Goal: Transaction & Acquisition: Purchase product/service

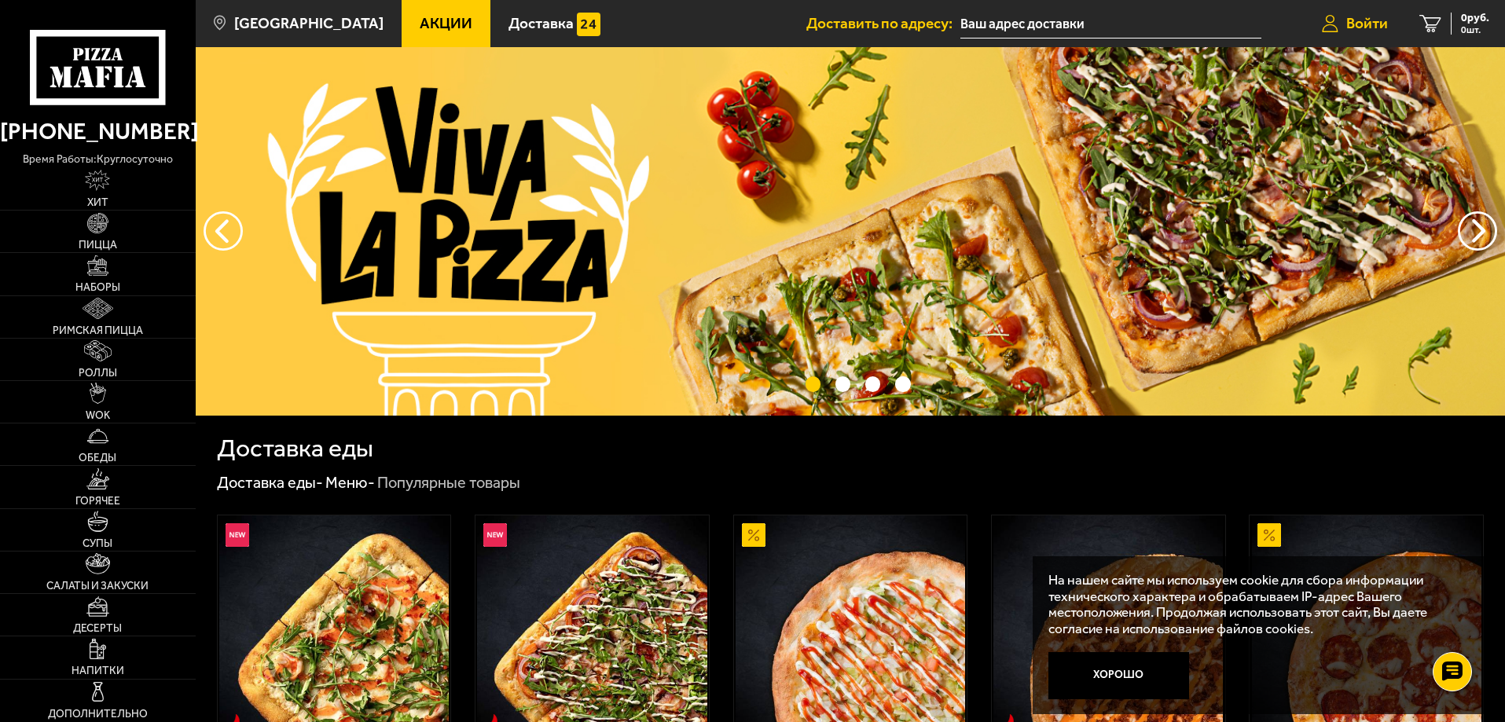
click at [1362, 20] on span "Войти" at bounding box center [1367, 23] width 42 height 15
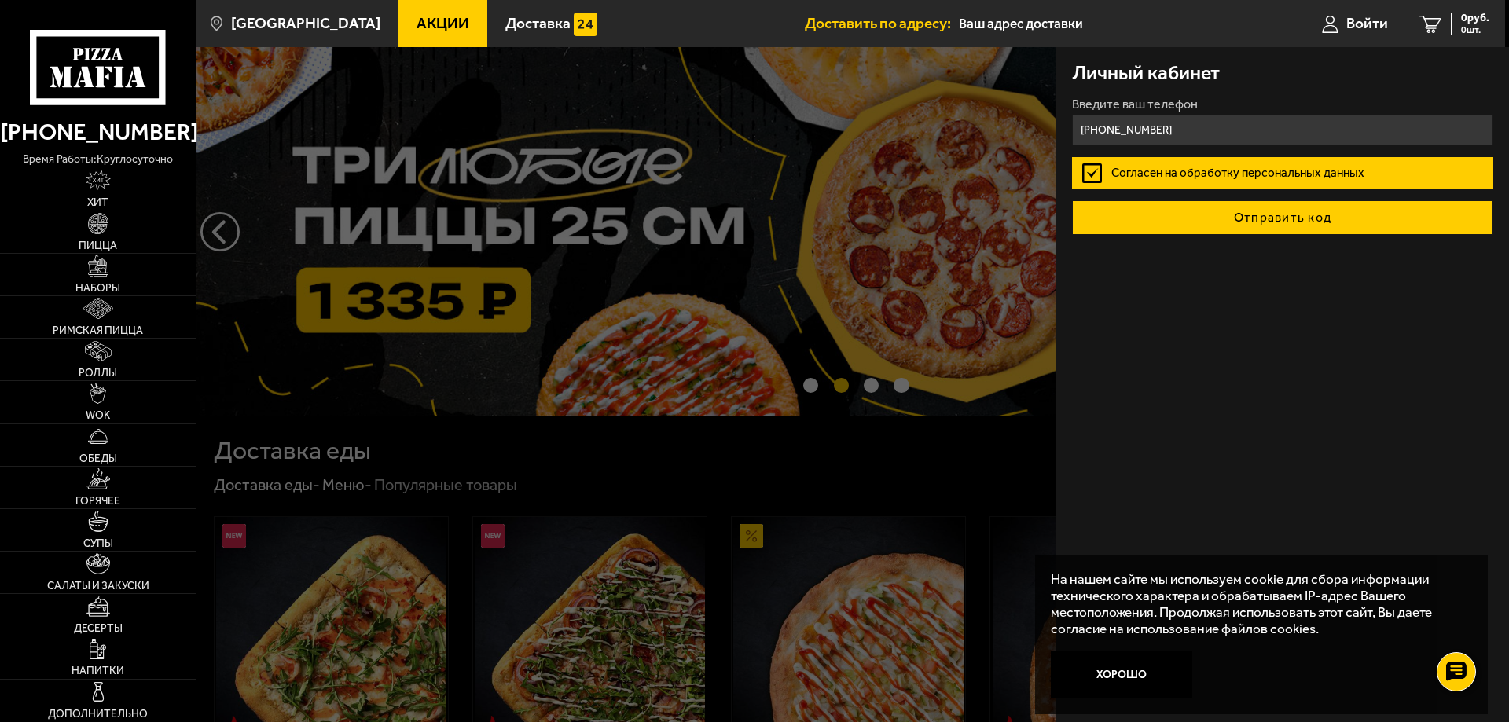
type input "[PHONE_NUMBER]"
click at [1292, 215] on button "Отправить код" at bounding box center [1282, 217] width 421 height 35
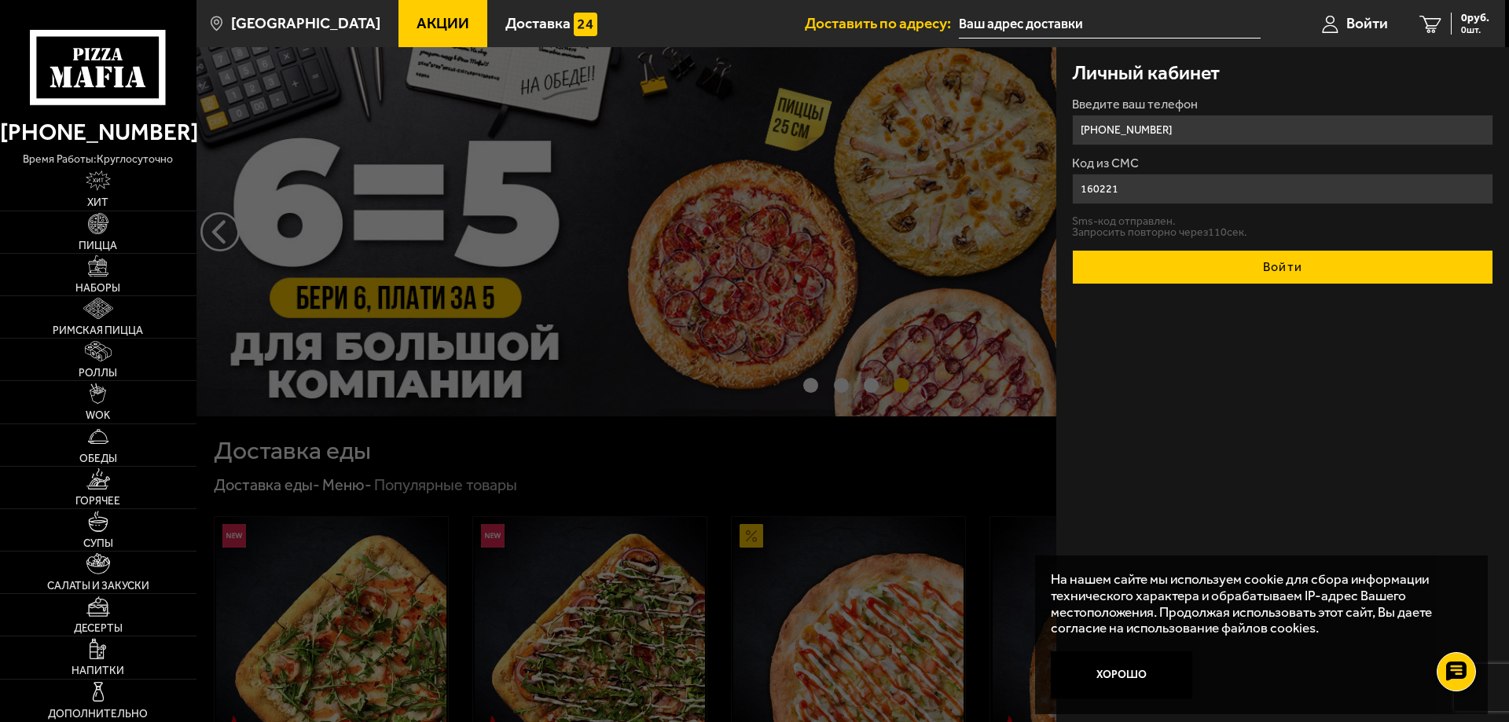
type input "160221"
click at [1290, 258] on button "Войти" at bounding box center [1282, 267] width 421 height 35
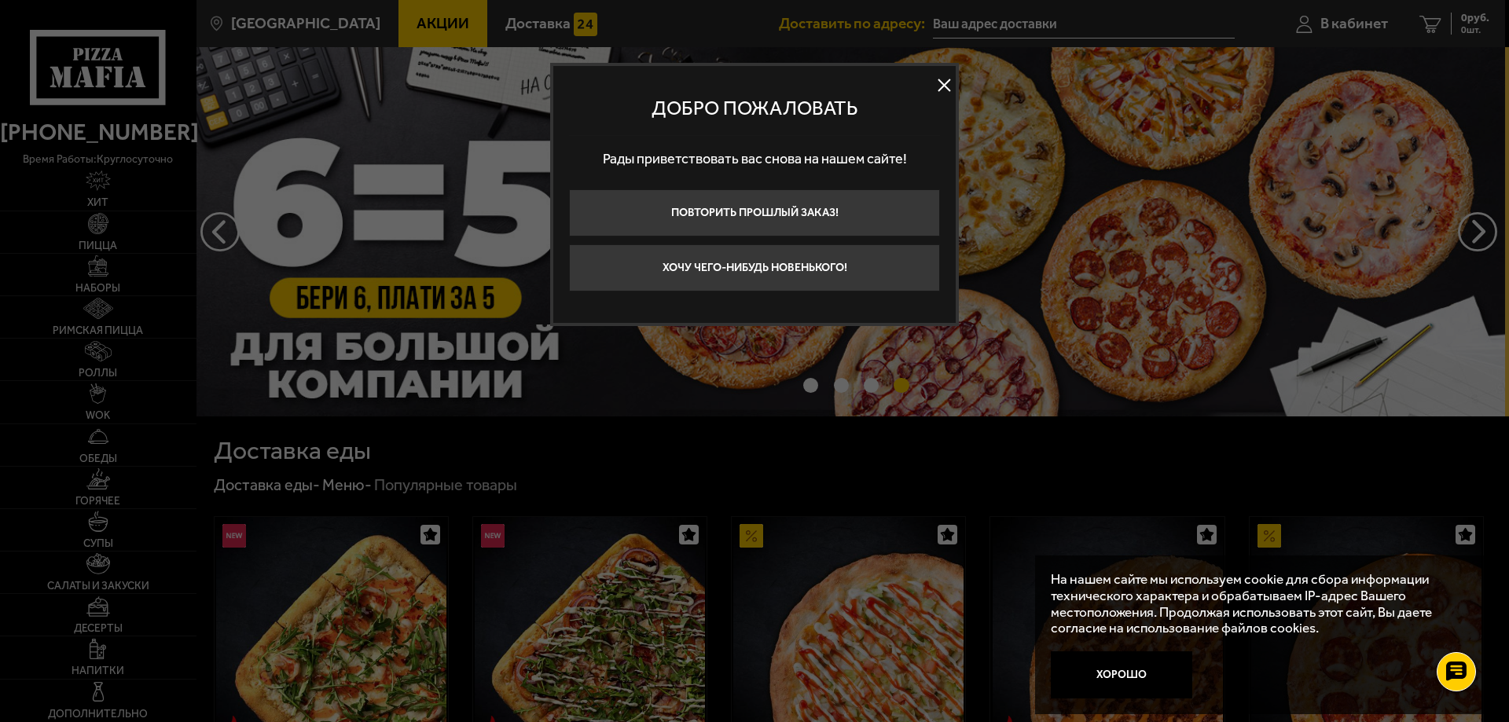
click at [946, 82] on button at bounding box center [944, 86] width 24 height 24
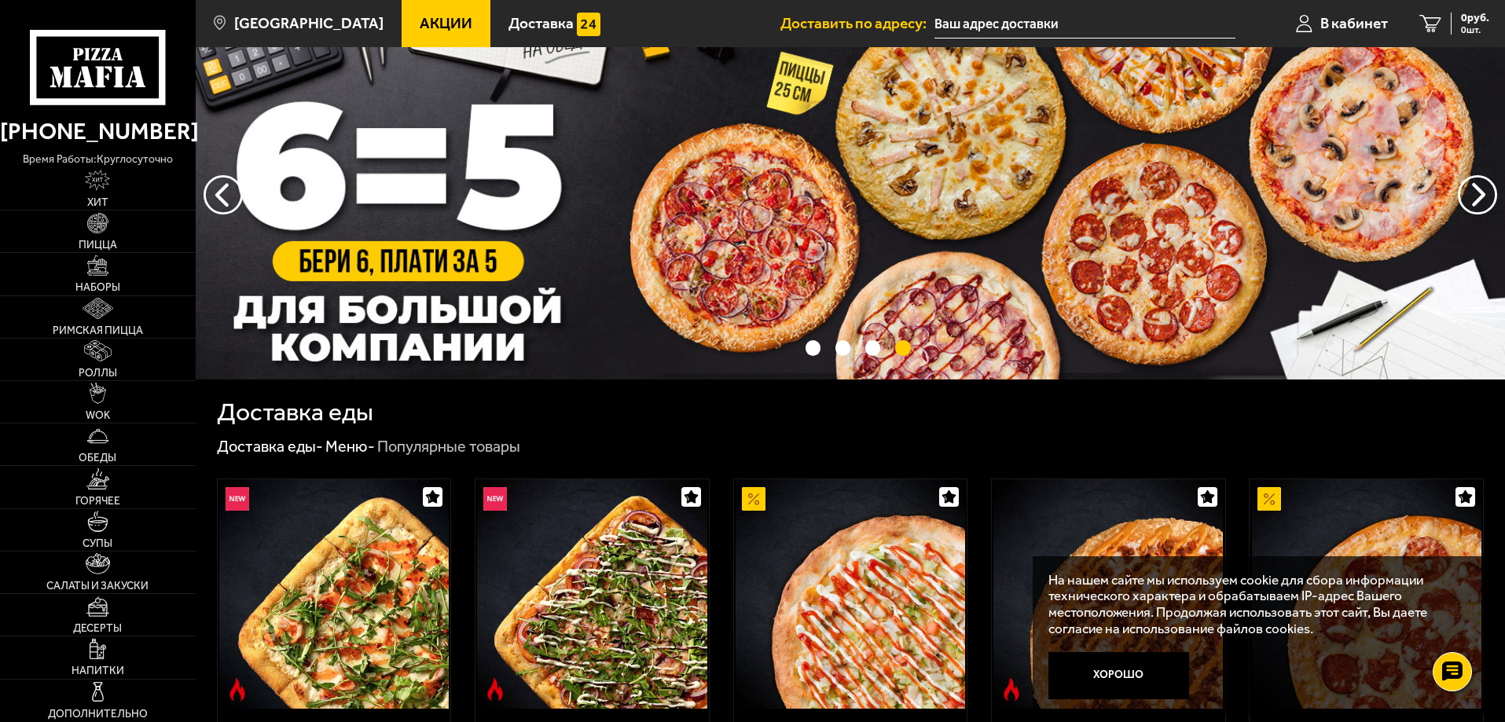
scroll to position [79, 0]
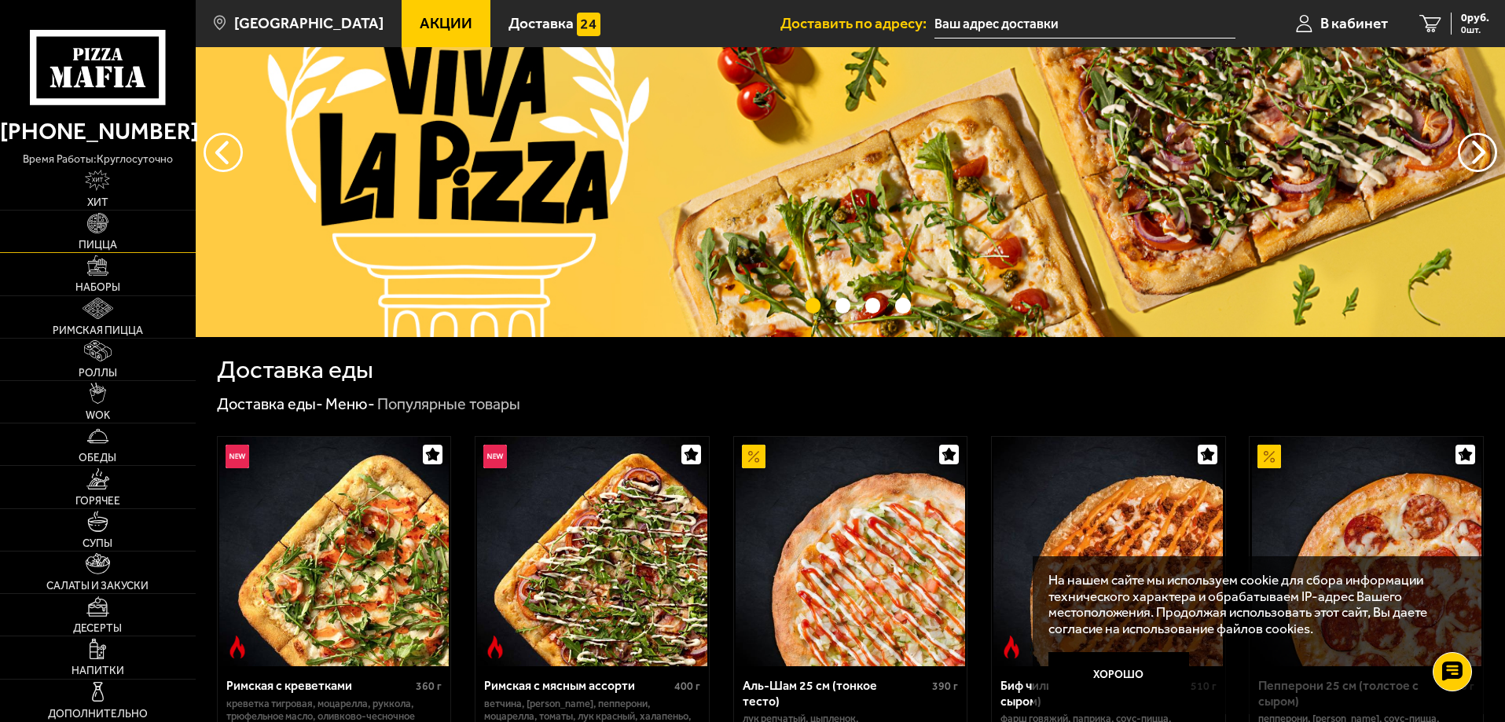
click at [120, 229] on link "Пицца" at bounding box center [98, 232] width 196 height 42
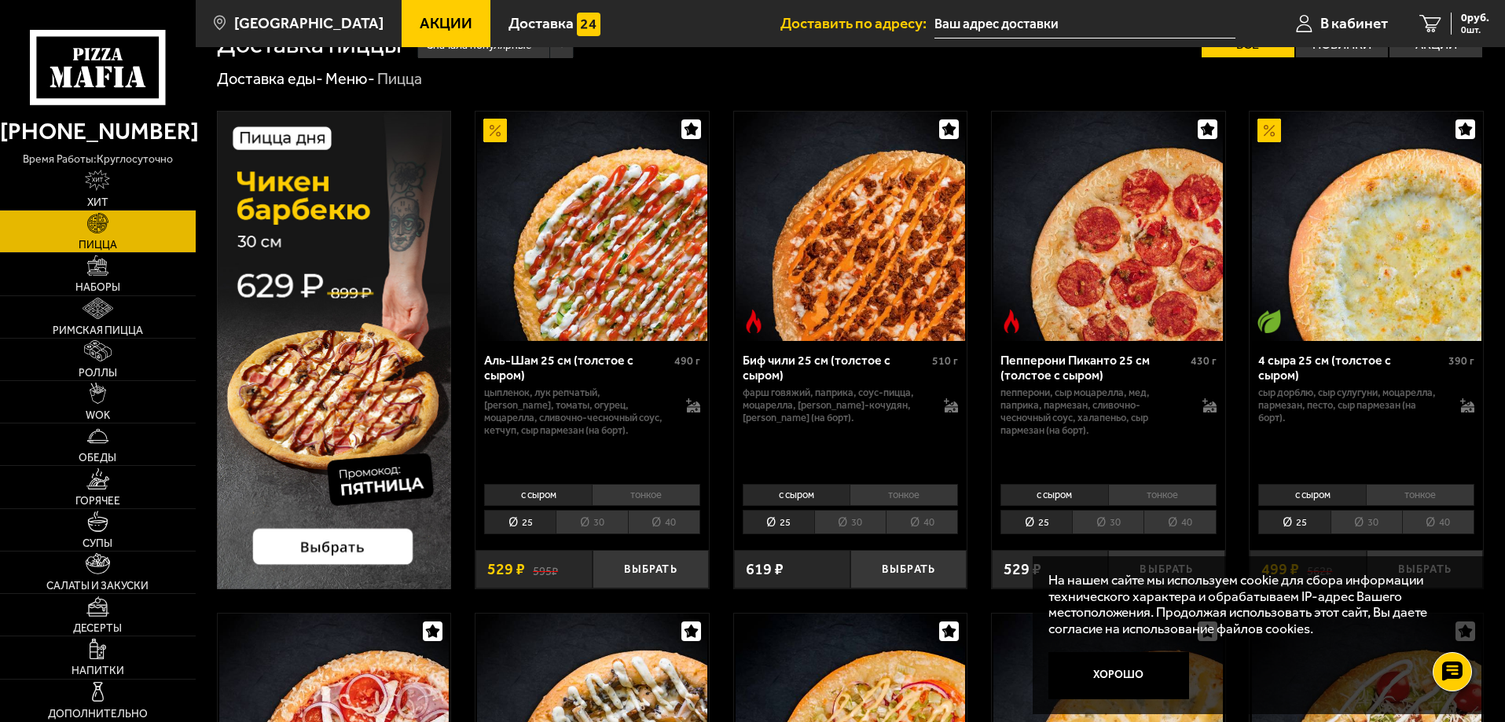
scroll to position [79, 0]
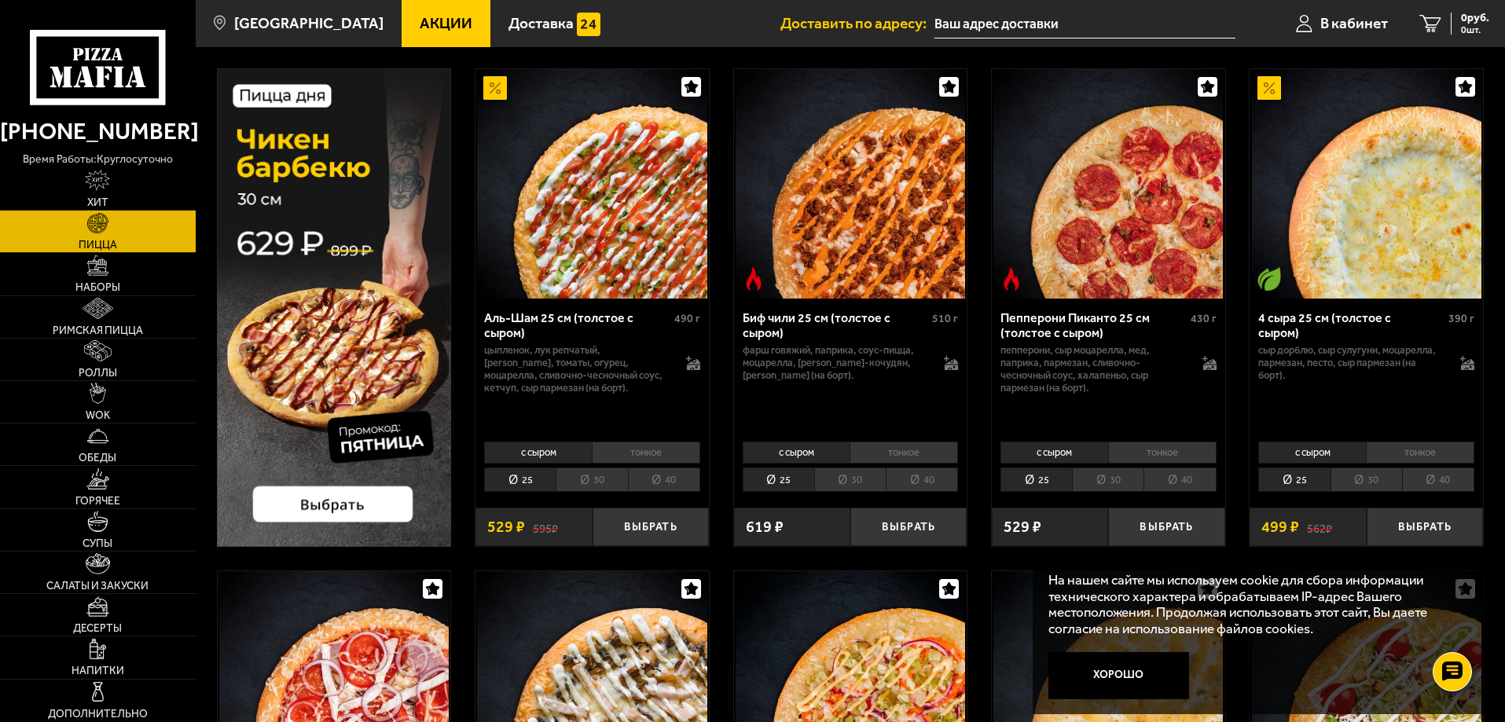
click at [546, 453] on li "с сыром" at bounding box center [538, 453] width 108 height 22
click at [508, 493] on div "с сыром тонкое 25 30 40 Топпинги" at bounding box center [591, 466] width 233 height 60
click at [508, 479] on li "25" at bounding box center [520, 480] width 72 height 24
click at [641, 527] on button "Выбрать" at bounding box center [651, 527] width 116 height 39
click at [1470, 15] on span "529 руб." at bounding box center [1468, 18] width 41 height 11
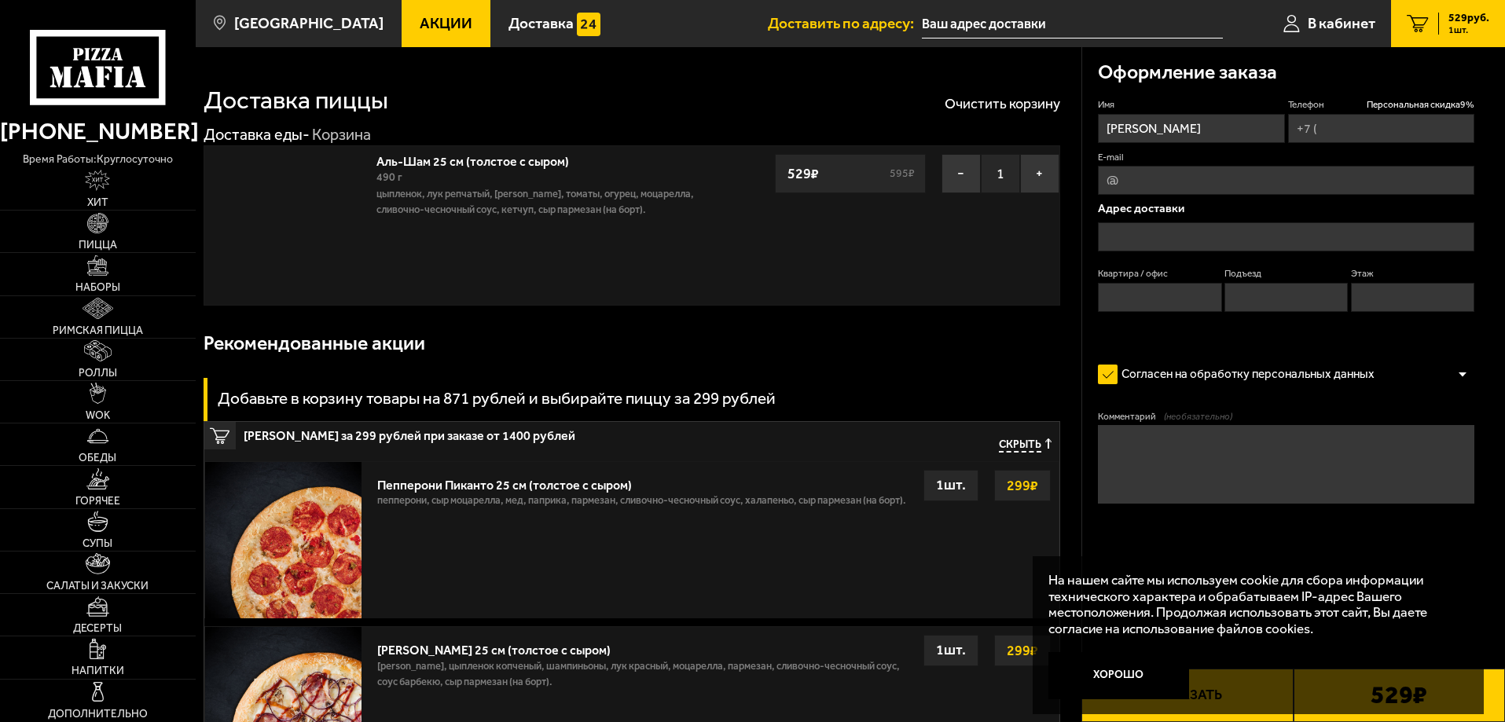
type input "[PHONE_NUMBER]"
type input "[PERSON_NAME][STREET_ADDRESS]"
type input "279"
type input "1"
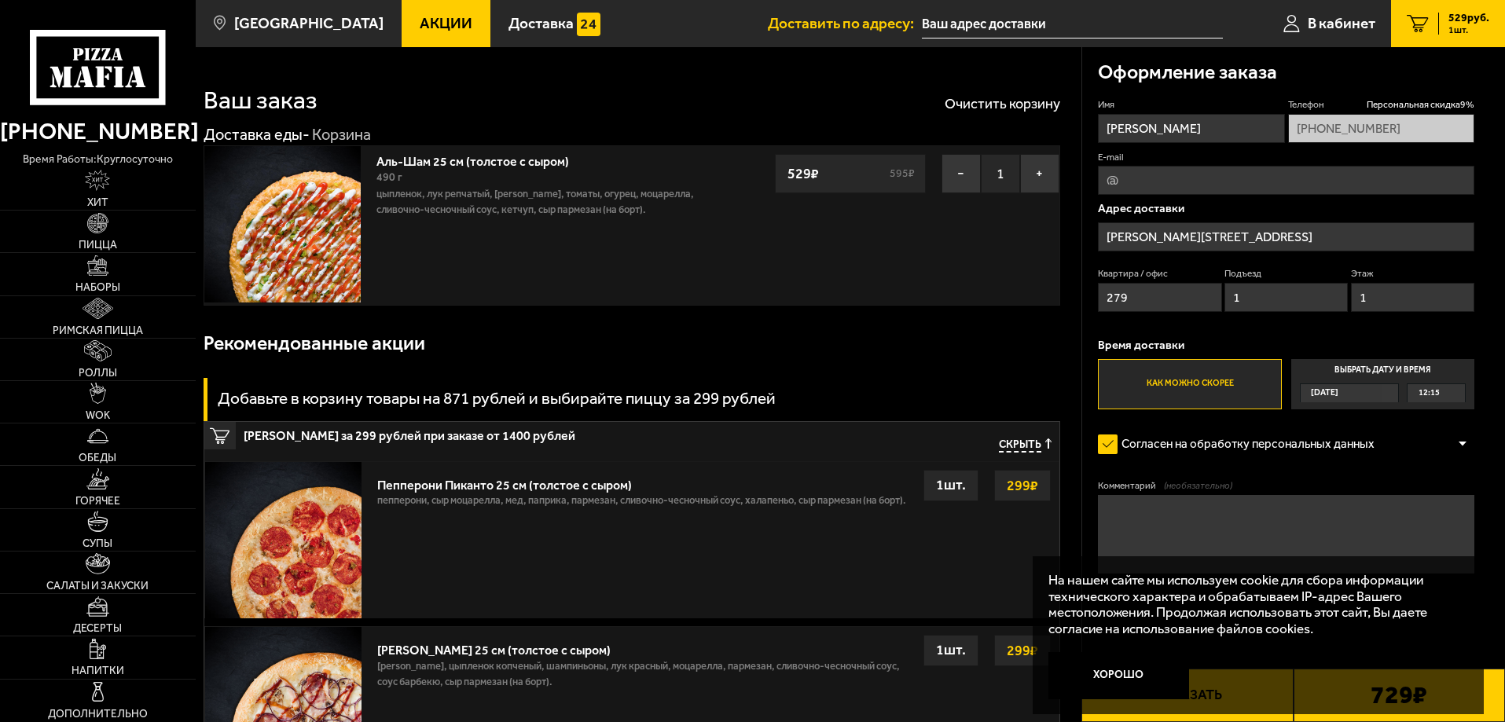
scroll to position [79, 0]
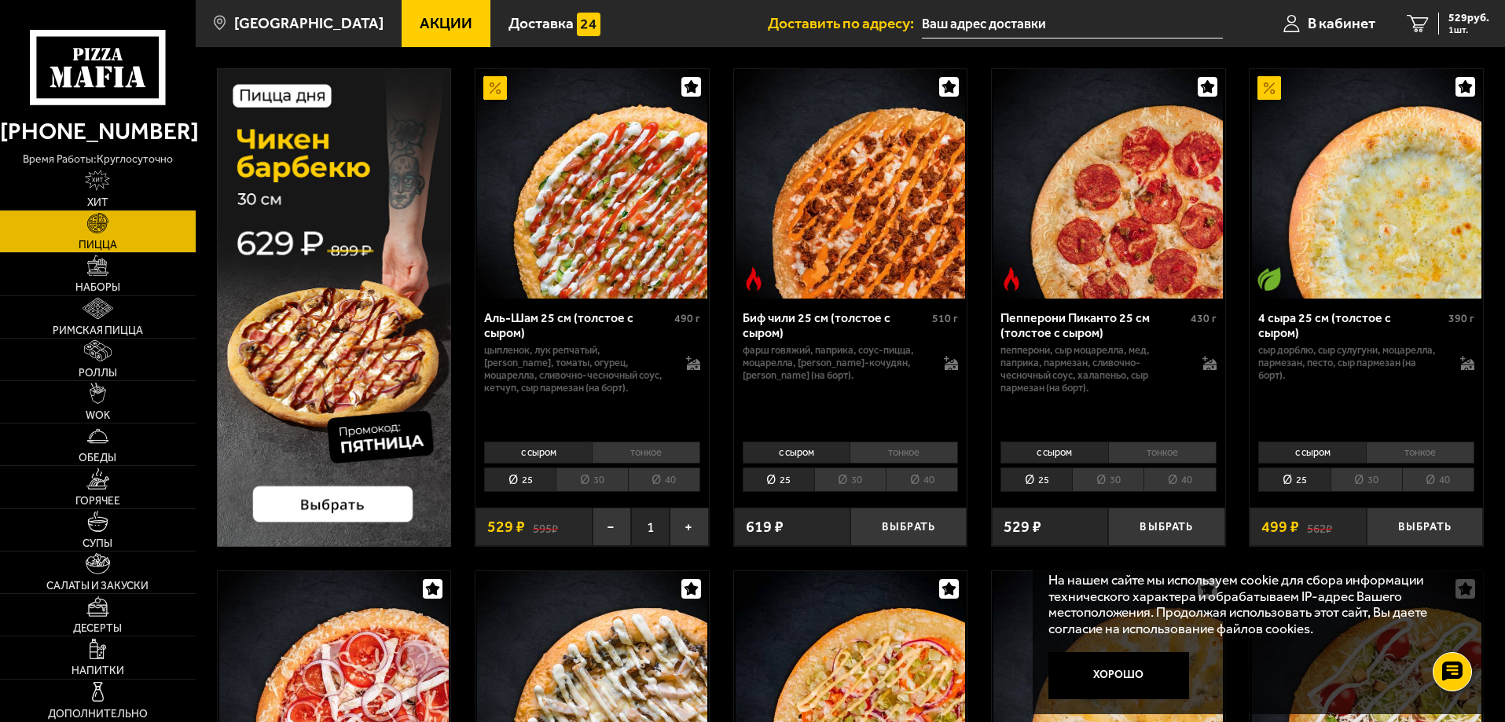
click at [595, 474] on li "30" at bounding box center [592, 480] width 72 height 24
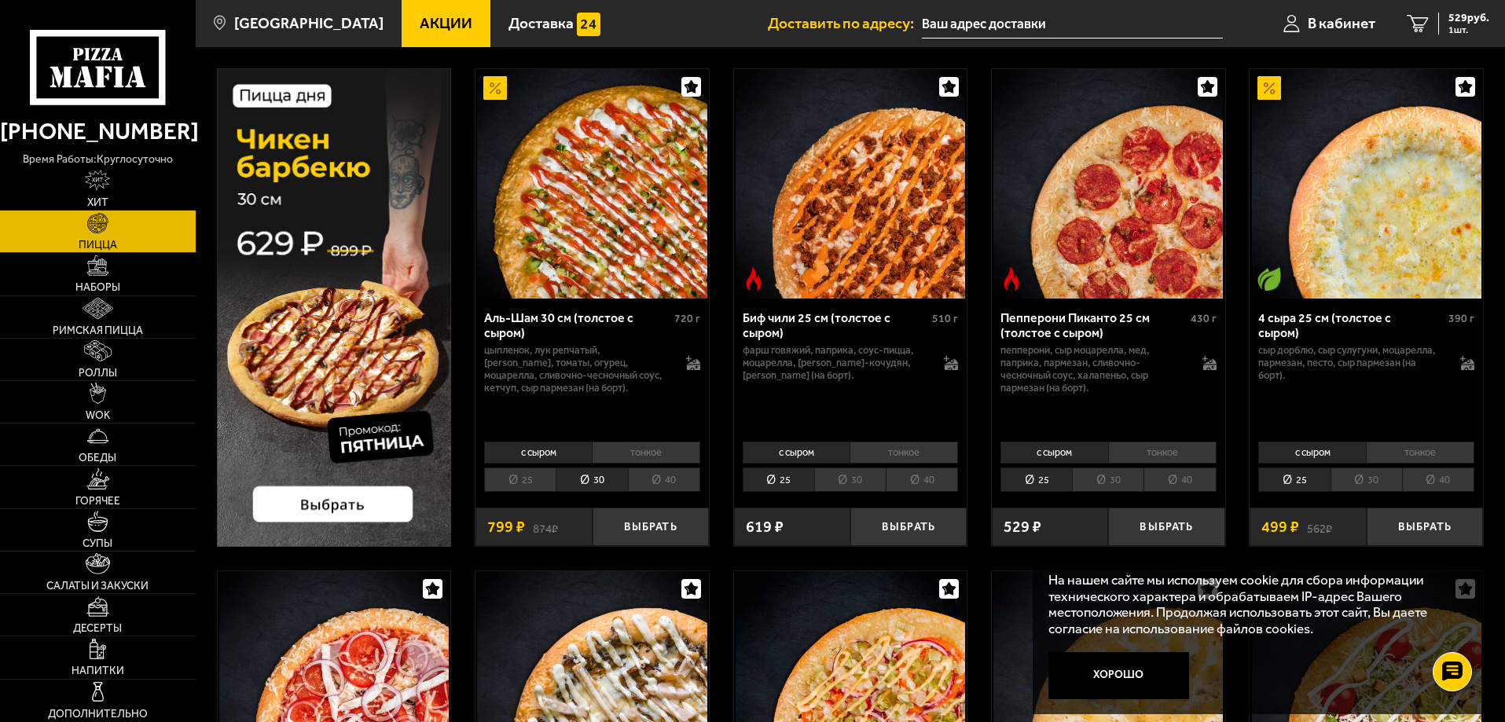
click at [630, 447] on li "тонкое" at bounding box center [646, 453] width 108 height 22
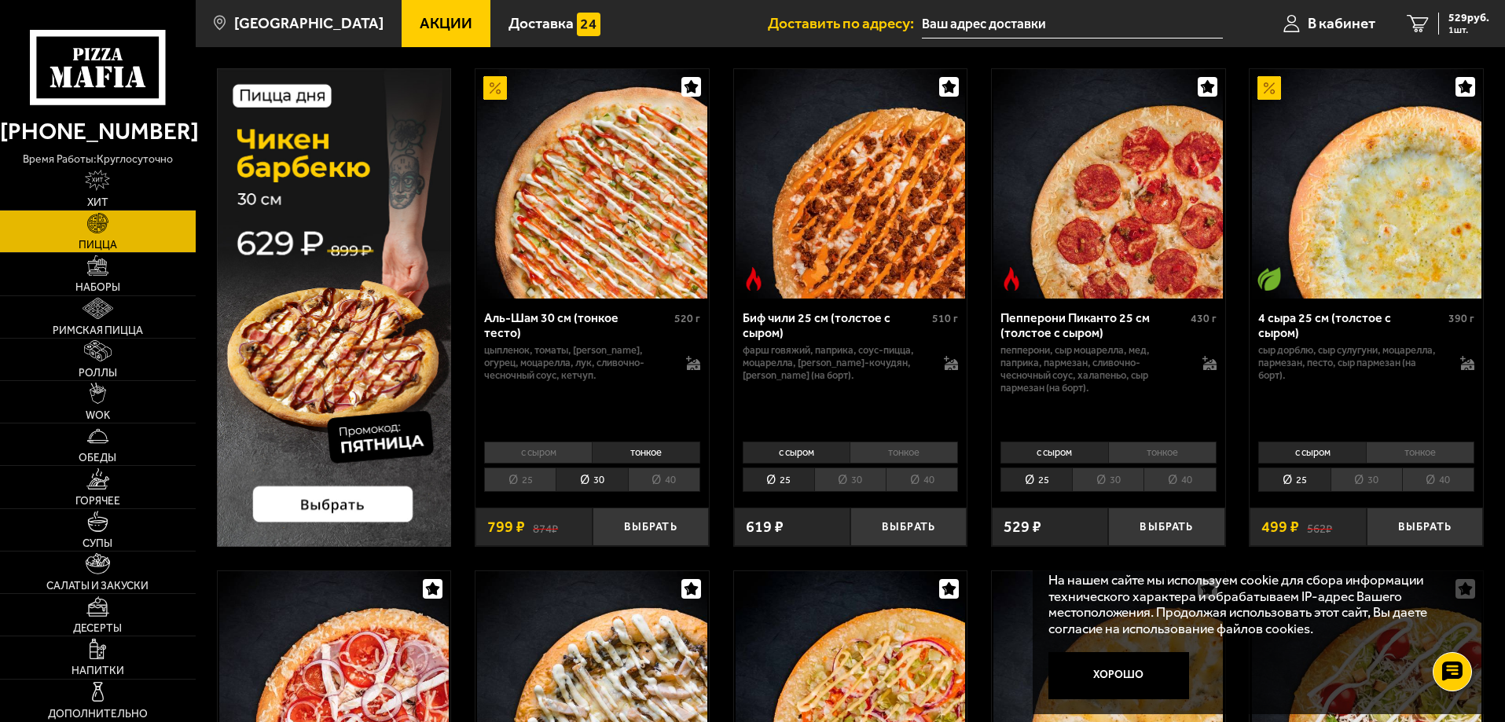
click at [535, 457] on li "с сыром" at bounding box center [538, 453] width 108 height 22
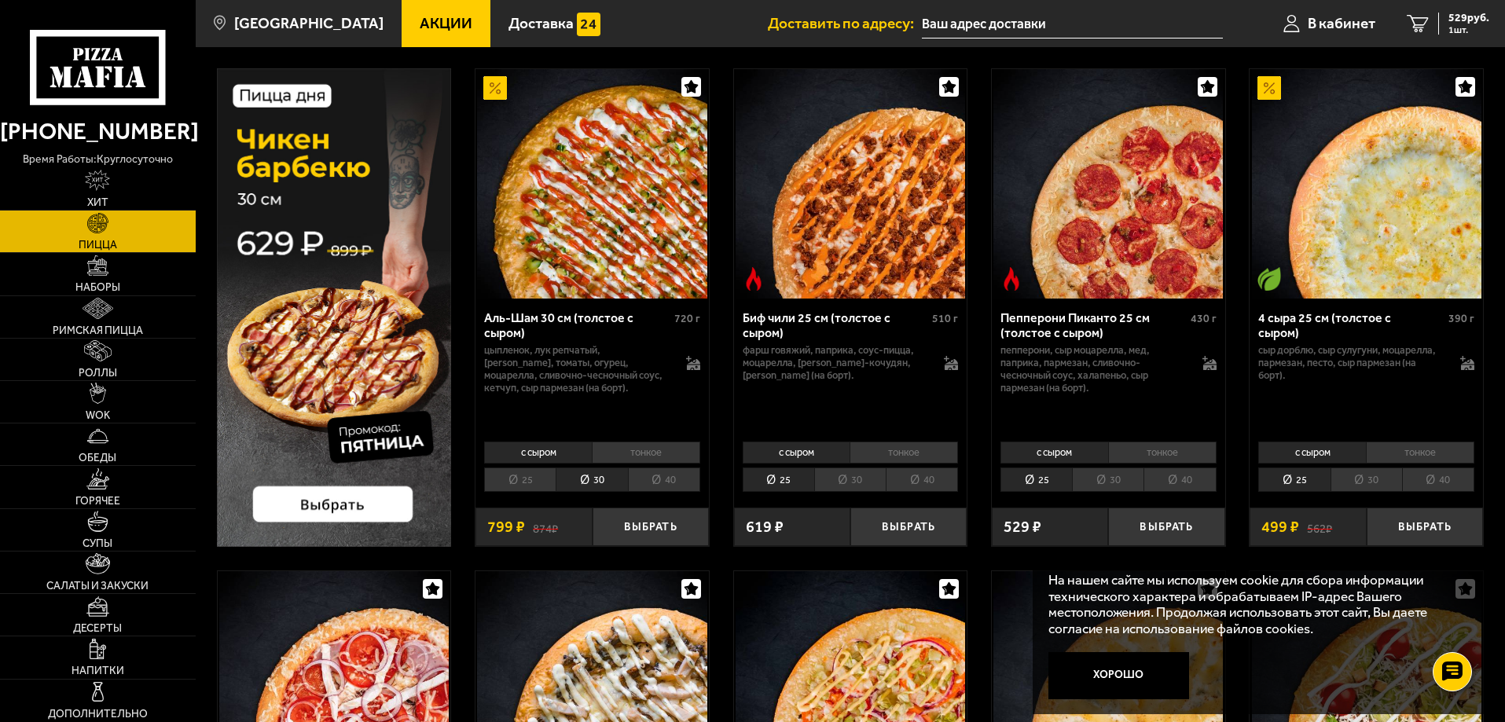
click at [614, 450] on li "тонкое" at bounding box center [646, 453] width 108 height 22
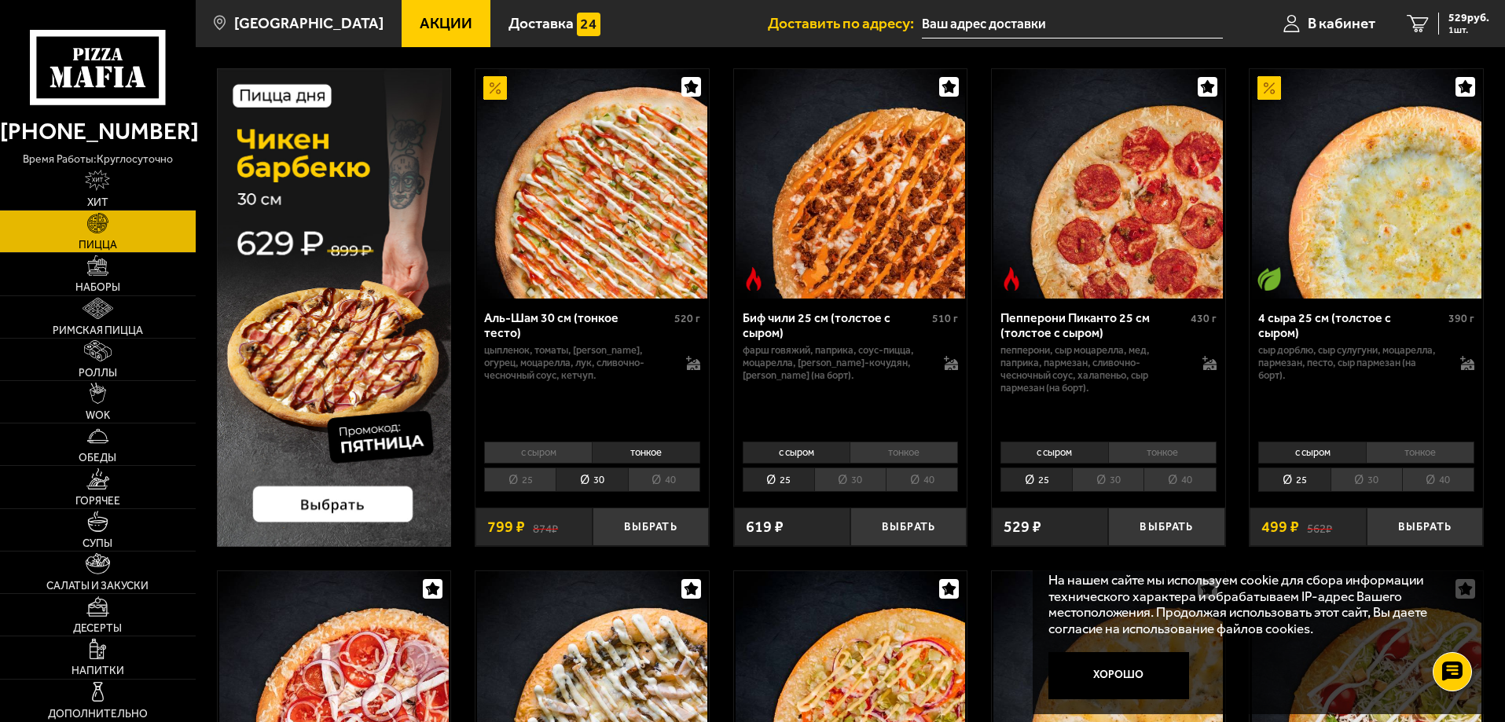
click at [605, 450] on li "тонкое" at bounding box center [646, 453] width 108 height 22
click at [632, 527] on button "Выбрать" at bounding box center [651, 527] width 116 height 39
click at [1448, 15] on span "1328 руб." at bounding box center [1465, 18] width 47 height 11
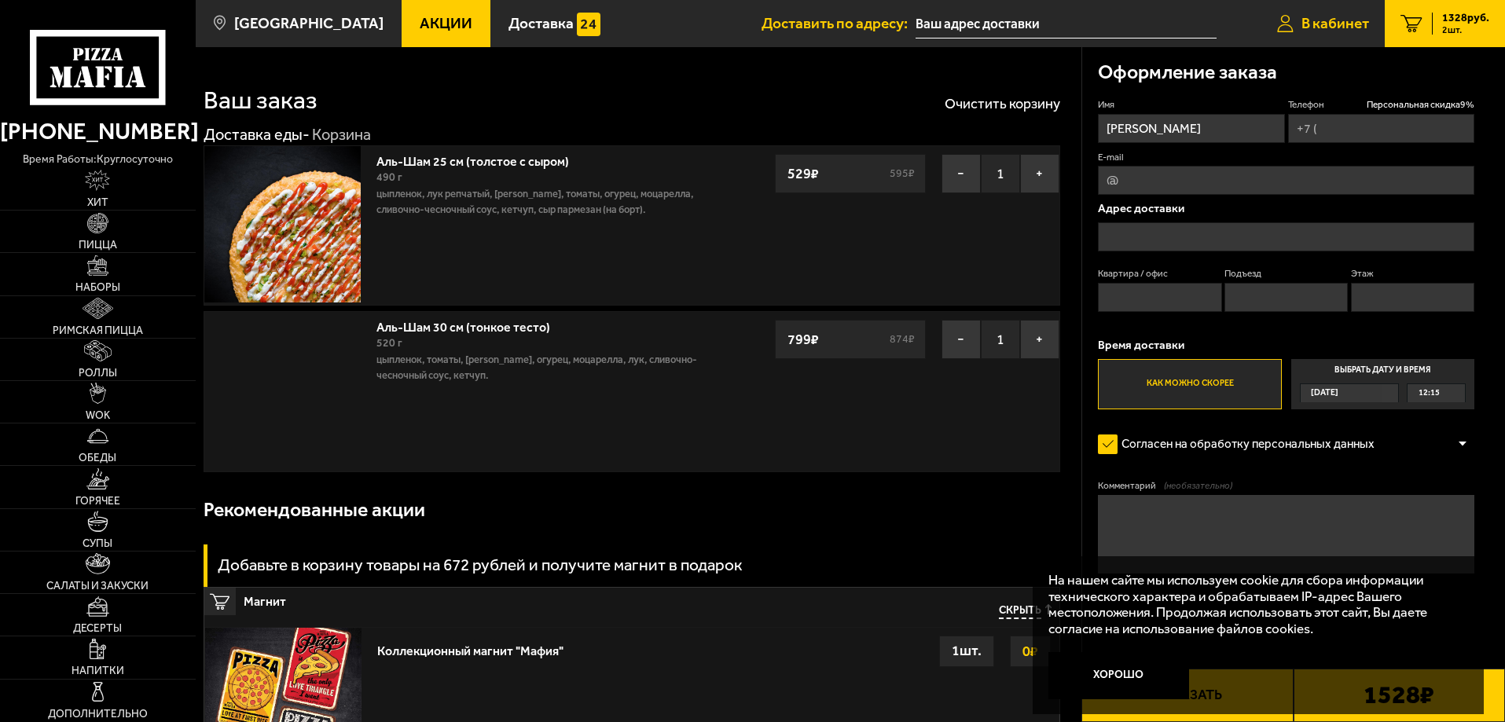
type input "[PHONE_NUMBER]"
type input "[PERSON_NAME][STREET_ADDRESS]"
type input "279"
type input "1"
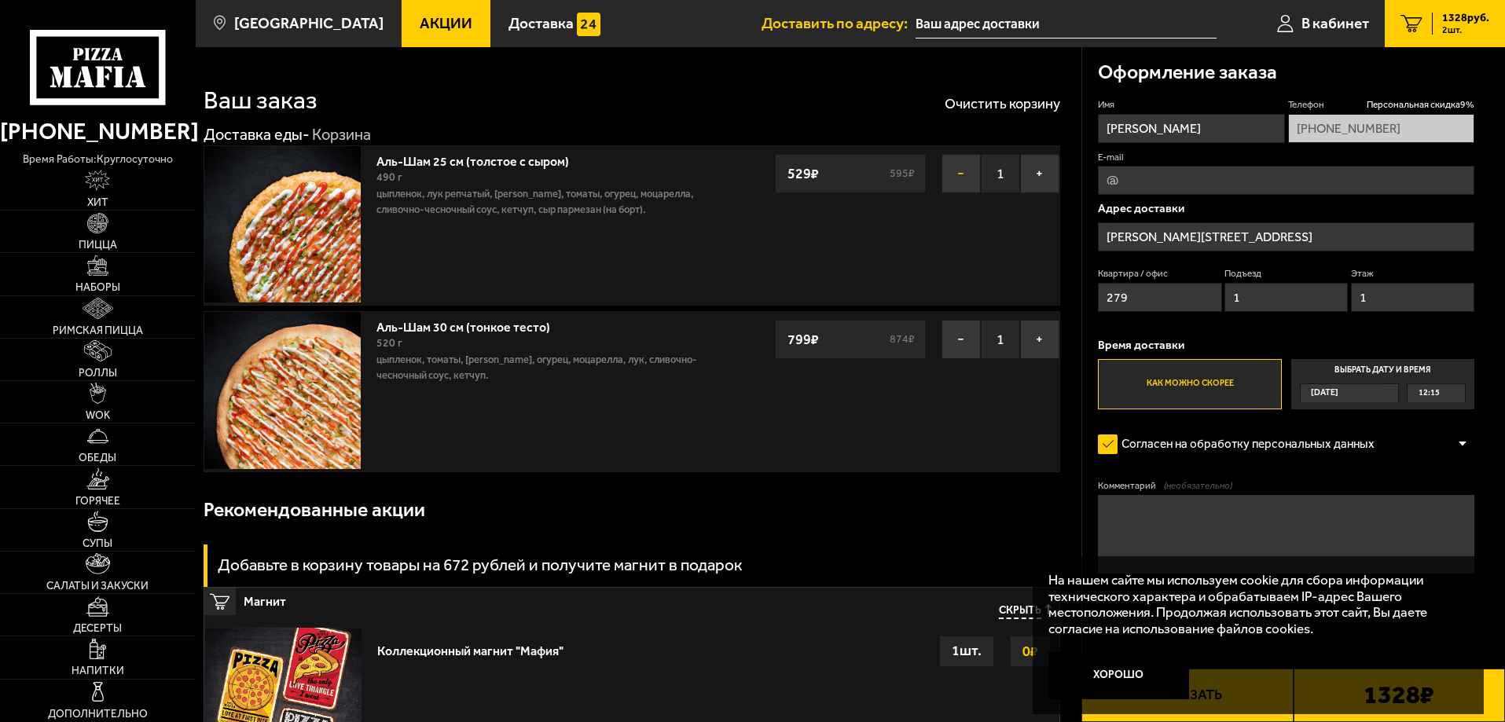
click at [966, 170] on button "−" at bounding box center [961, 173] width 39 height 39
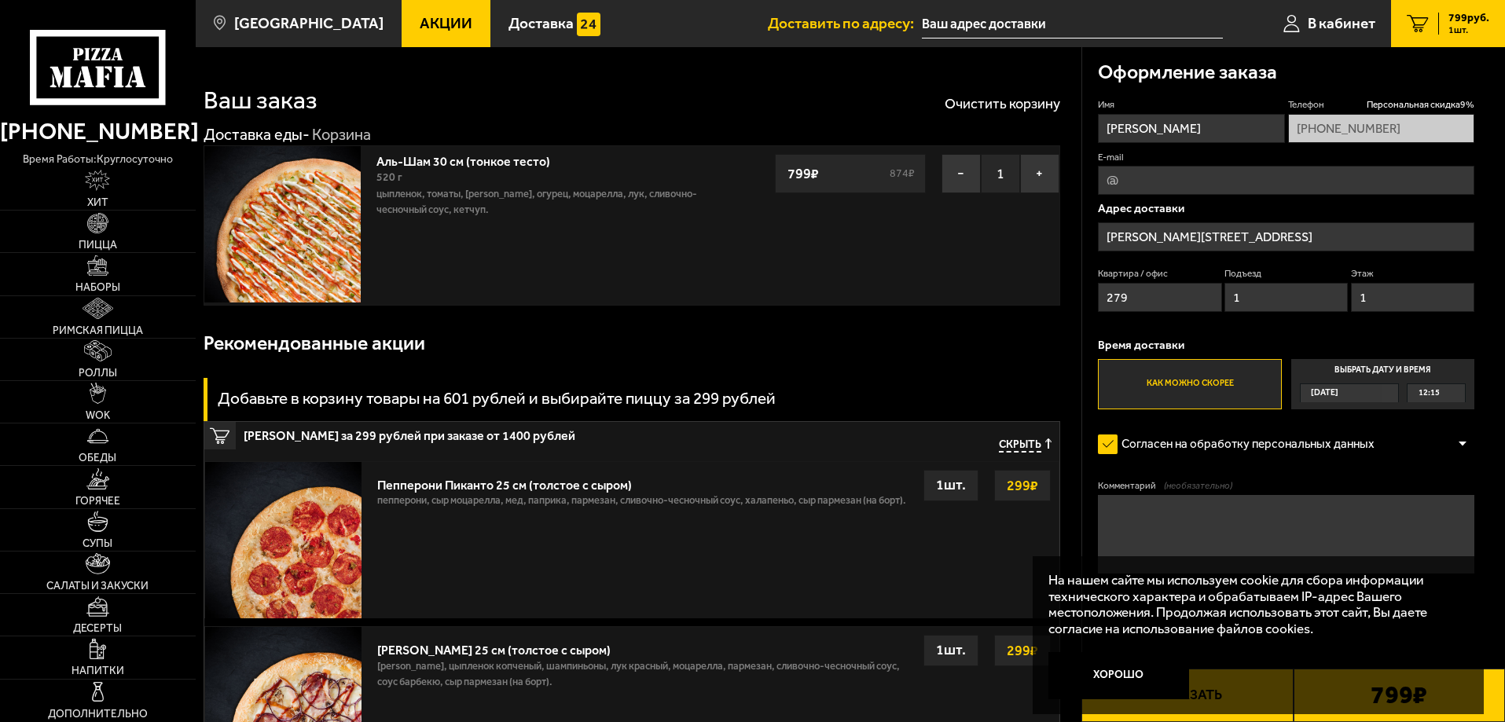
click at [1439, 387] on span "12:15" at bounding box center [1429, 393] width 21 height 18
click at [0, 0] on input "Выбрать дату и время [DATE] 12:15" at bounding box center [0, 0] width 0 height 0
click at [1455, 394] on div "12:15" at bounding box center [1436, 393] width 57 height 18
click at [1442, 450] on li "12:45" at bounding box center [1436, 452] width 56 height 20
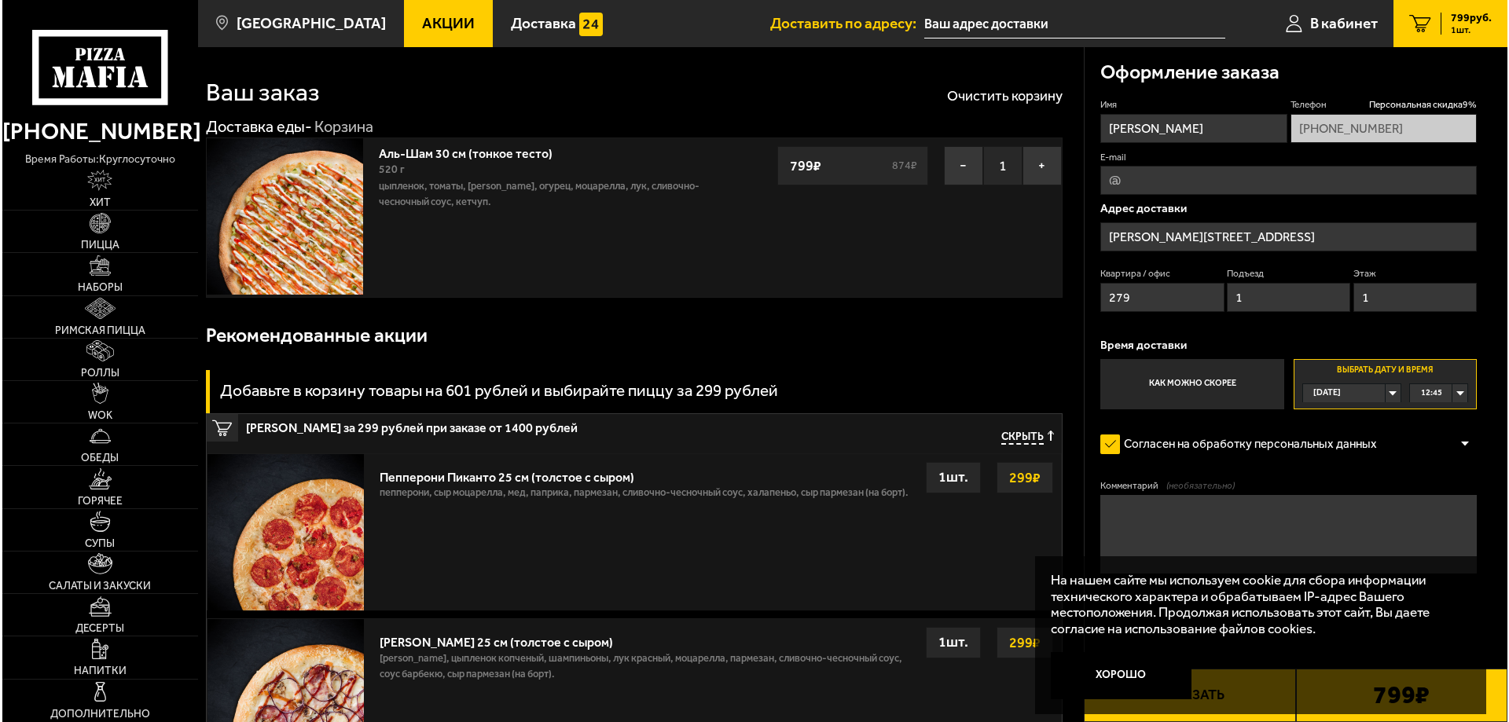
scroll to position [516, 0]
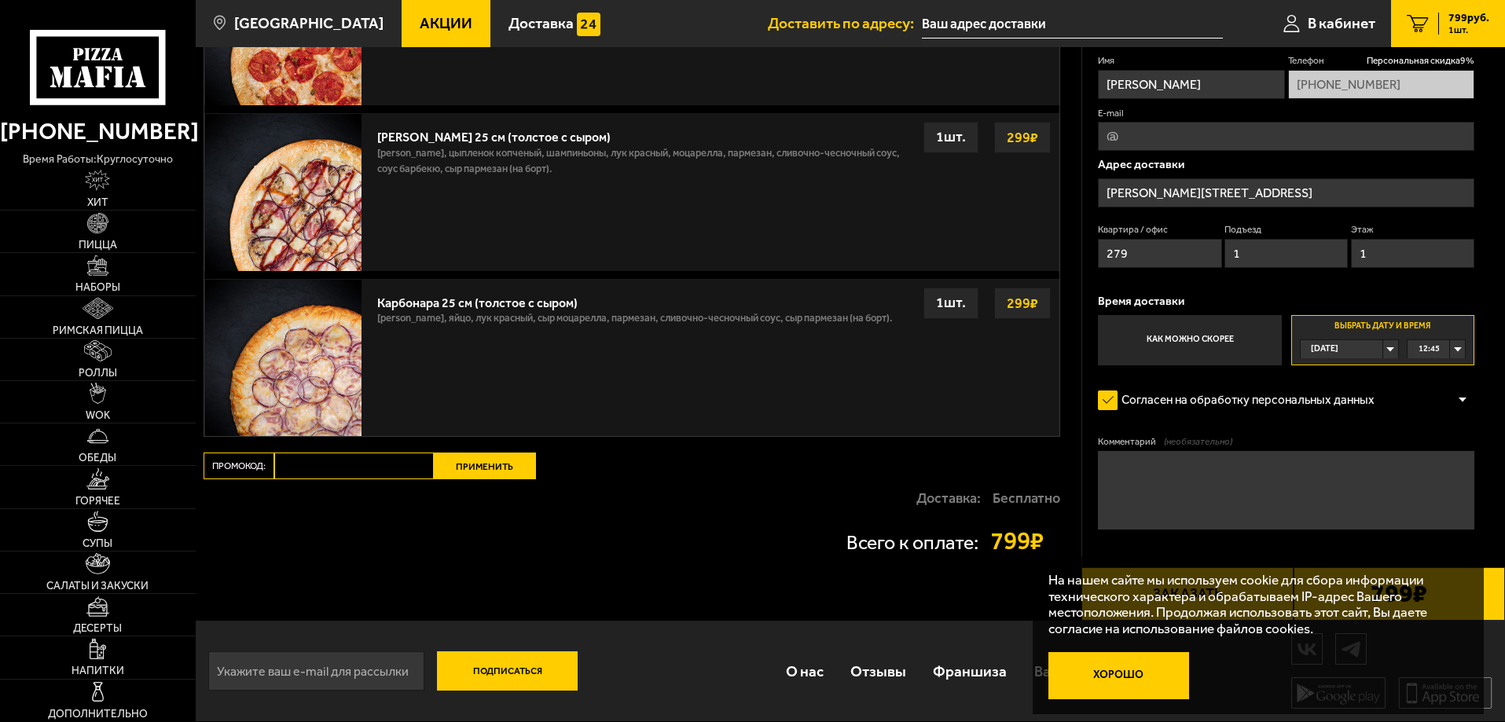
click at [1114, 679] on button "Хорошо" at bounding box center [1118, 675] width 141 height 47
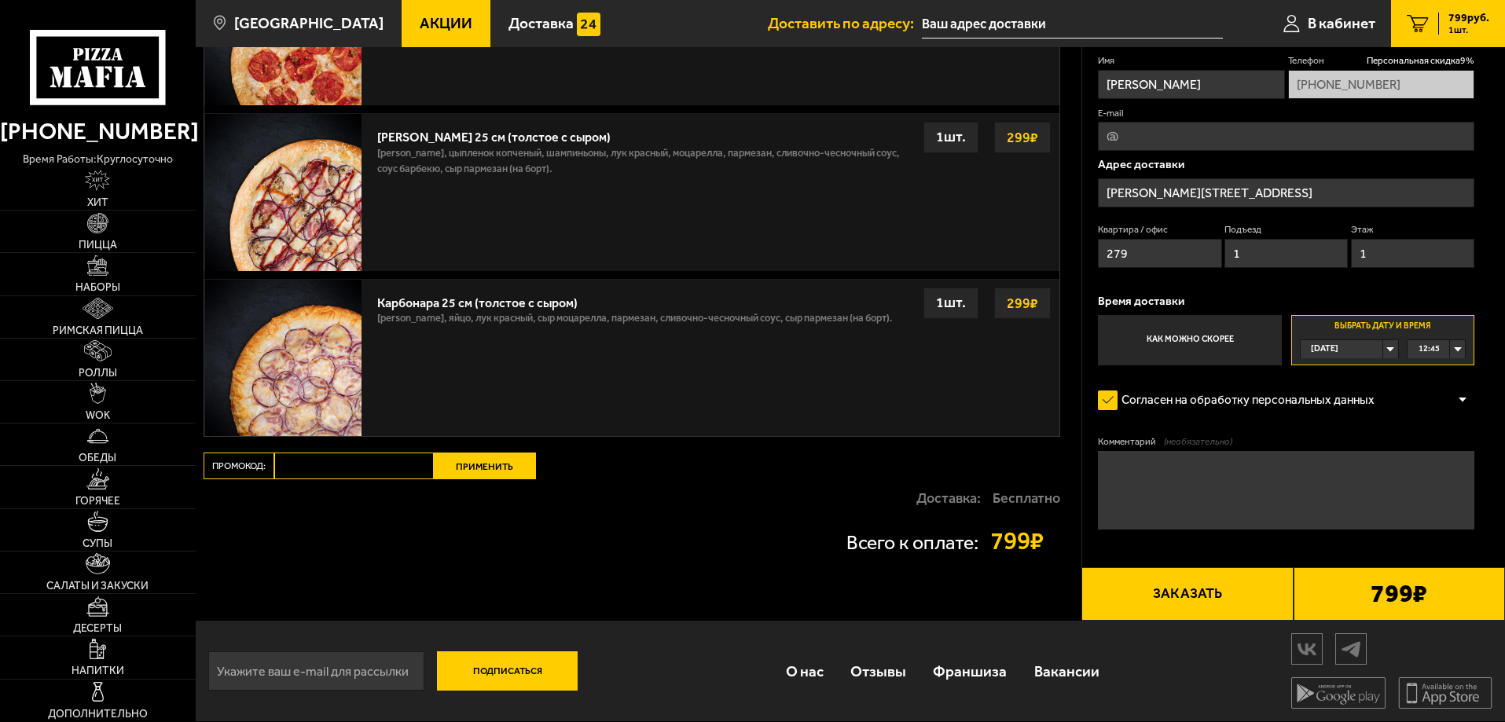
click at [1172, 592] on button "Заказать" at bounding box center [1186, 593] width 211 height 53
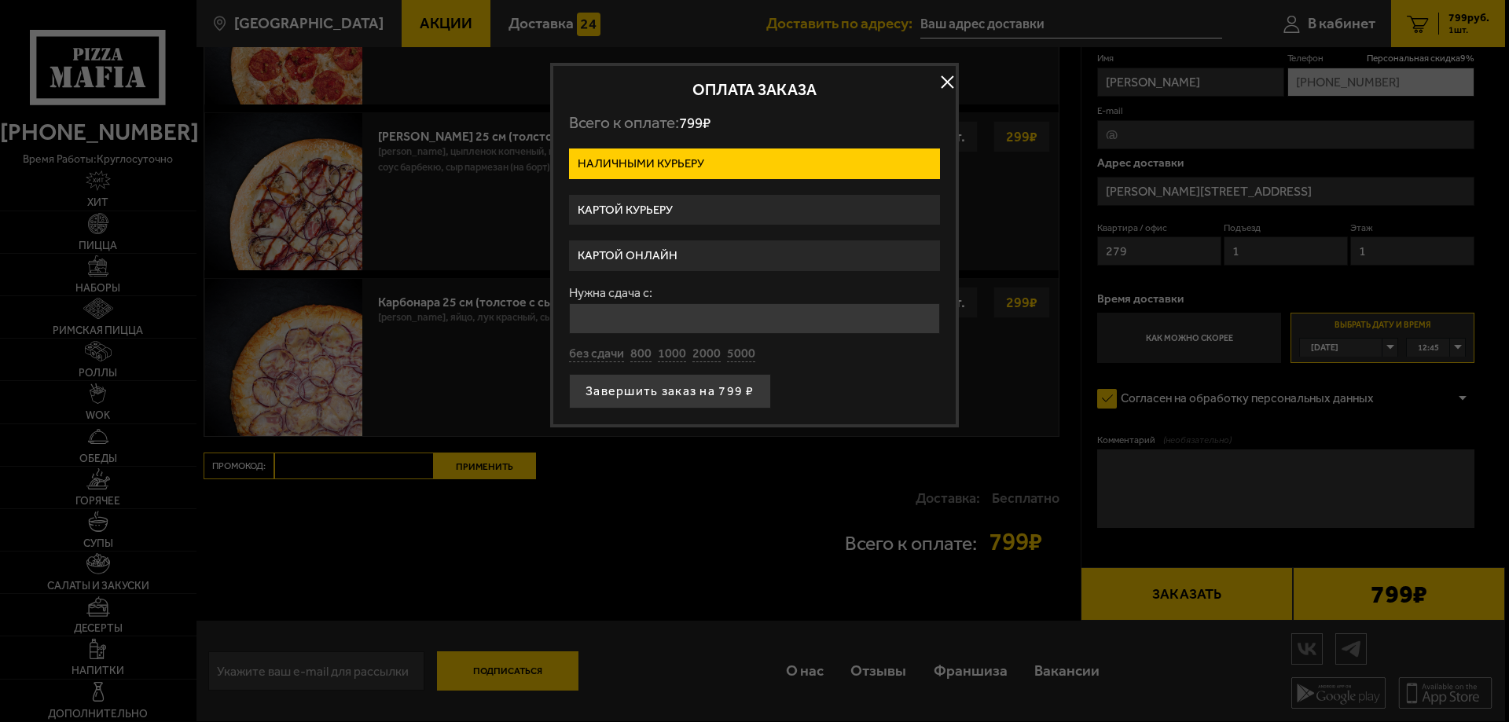
click at [667, 213] on label "Картой курьеру" at bounding box center [754, 210] width 371 height 31
click at [0, 0] on input "Картой курьеру" at bounding box center [0, 0] width 0 height 0
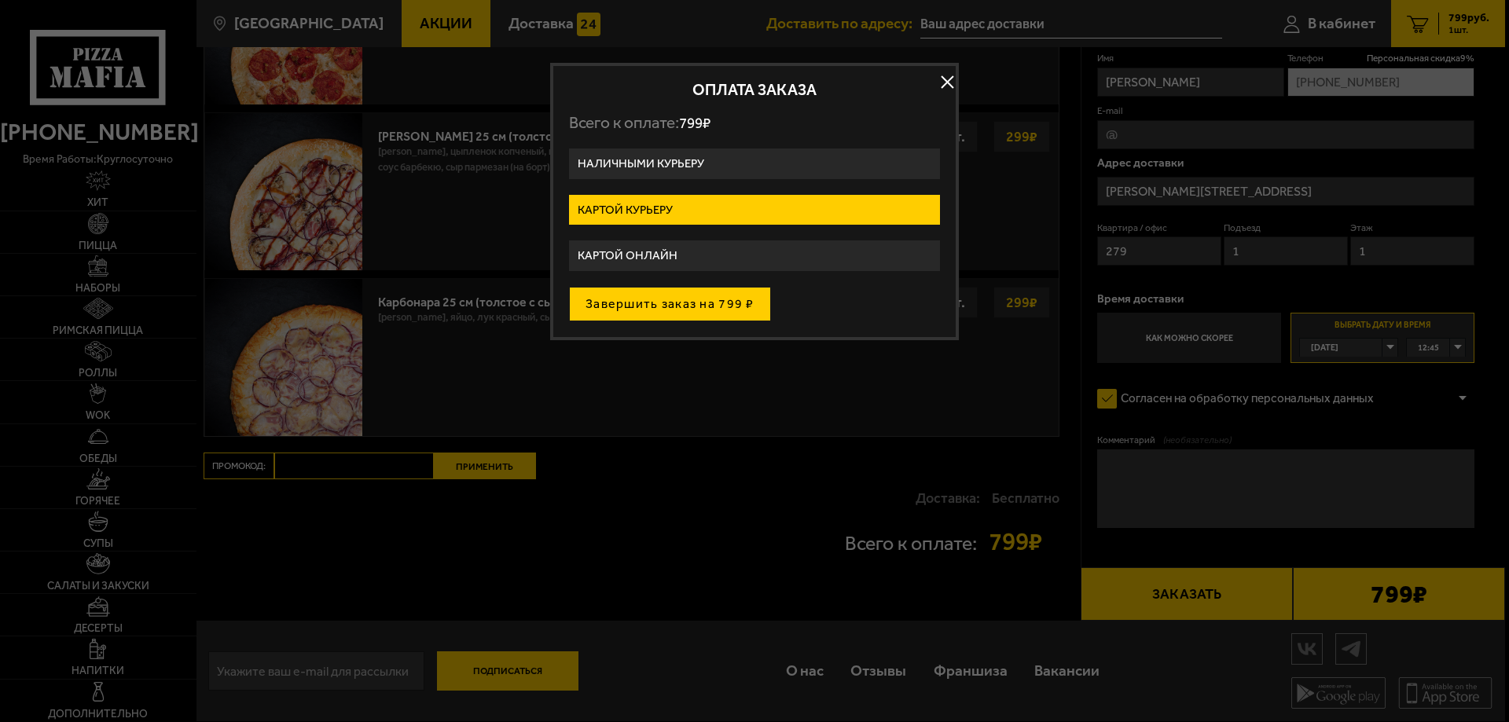
click at [683, 298] on button "Завершить заказ на 799 ₽" at bounding box center [670, 304] width 202 height 35
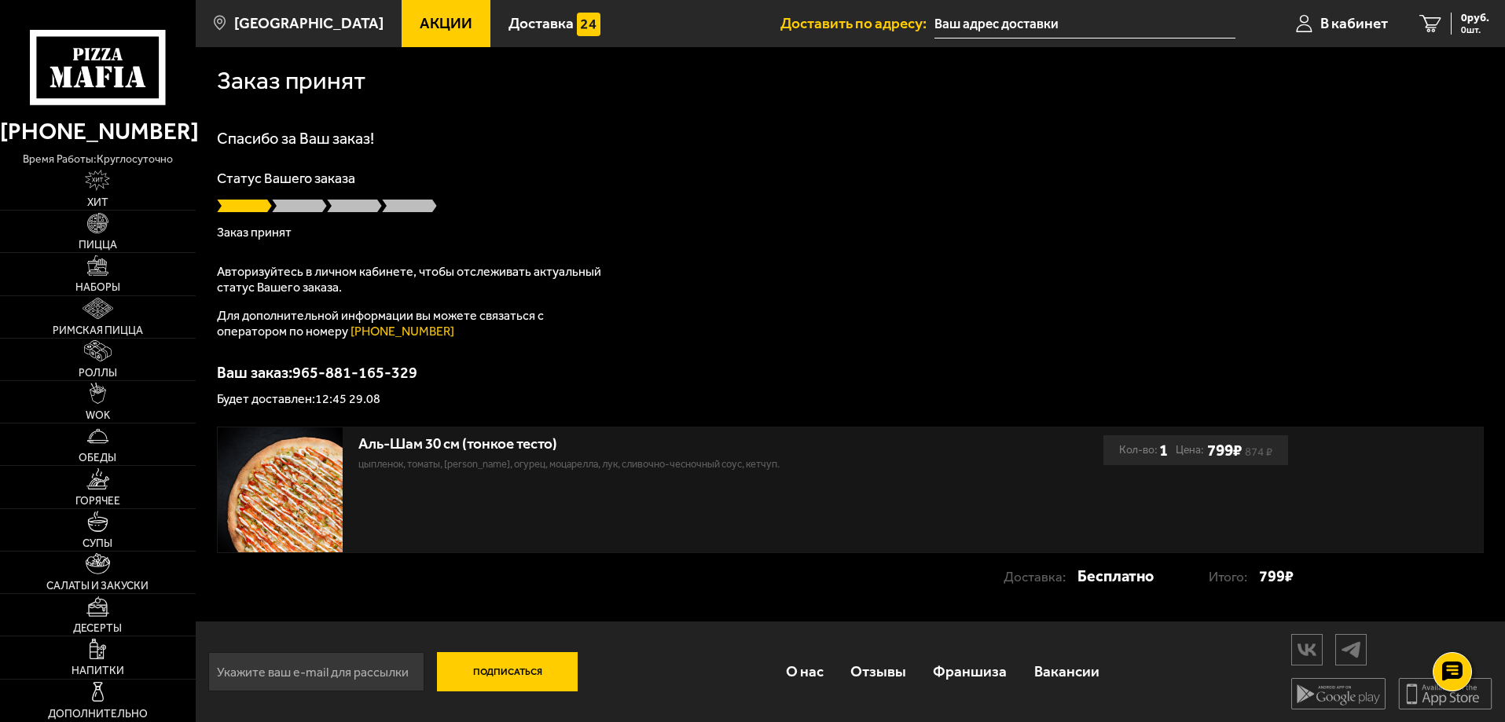
scroll to position [1, 0]
